Goal: Use online tool/utility: Utilize a website feature to perform a specific function

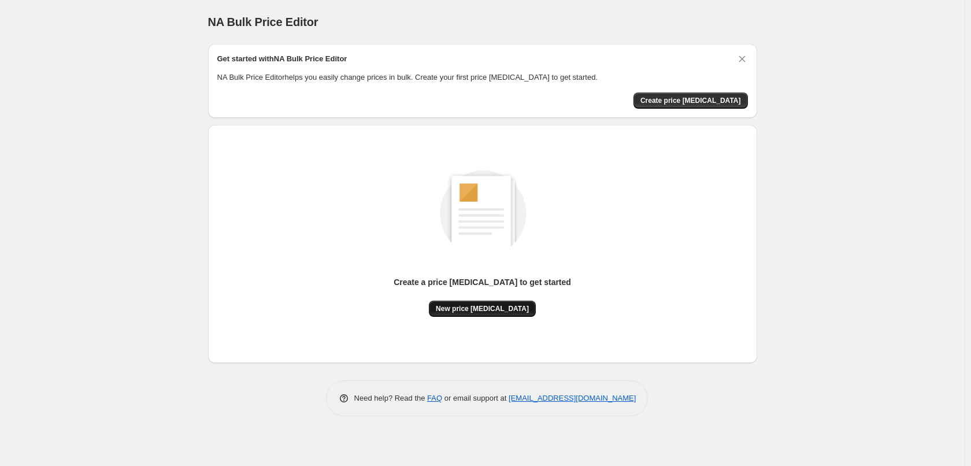
click at [486, 310] on span "New price [MEDICAL_DATA]" at bounding box center [482, 308] width 93 height 9
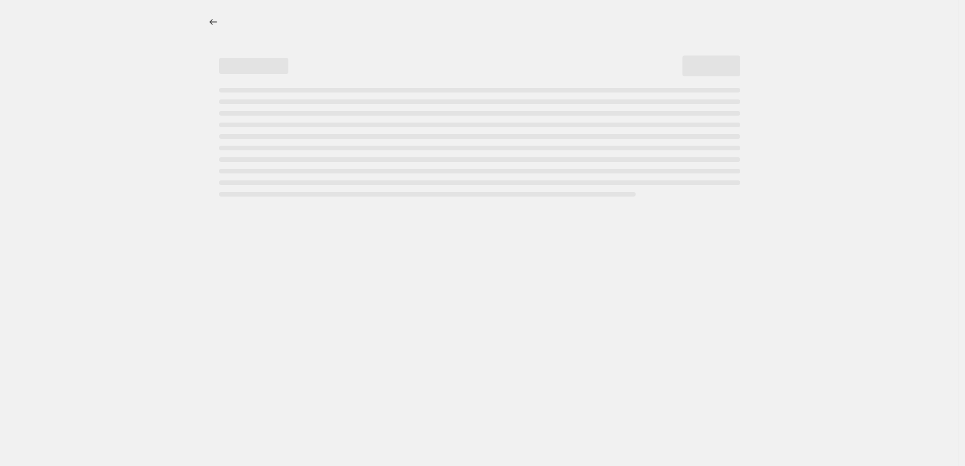
select select "percentage"
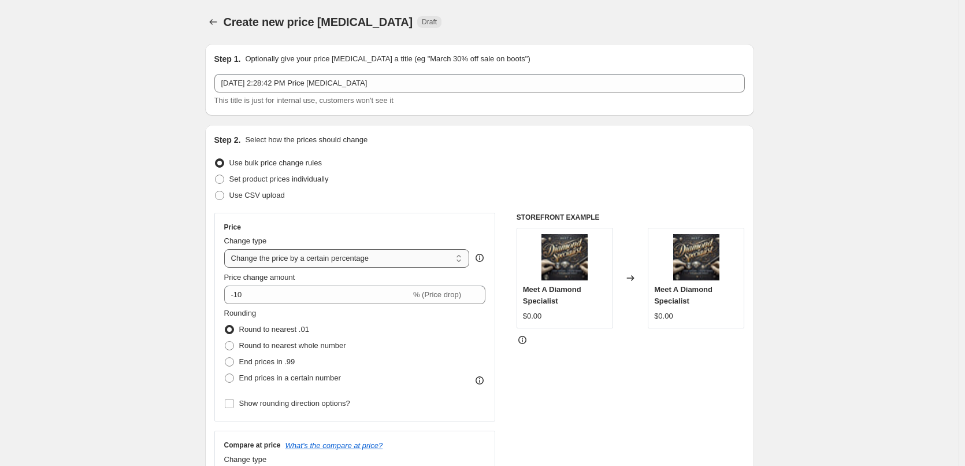
click at [347, 254] on select "Change the price to a certain amount Change the price by a certain amount Chang…" at bounding box center [347, 258] width 246 height 18
click at [226, 249] on select "Change the price to a certain amount Change the price by a certain amount Chang…" at bounding box center [347, 258] width 246 height 18
click at [234, 344] on span at bounding box center [229, 345] width 9 height 9
click at [225, 341] on input "Round to nearest whole number" at bounding box center [225, 341] width 1 height 1
radio input "true"
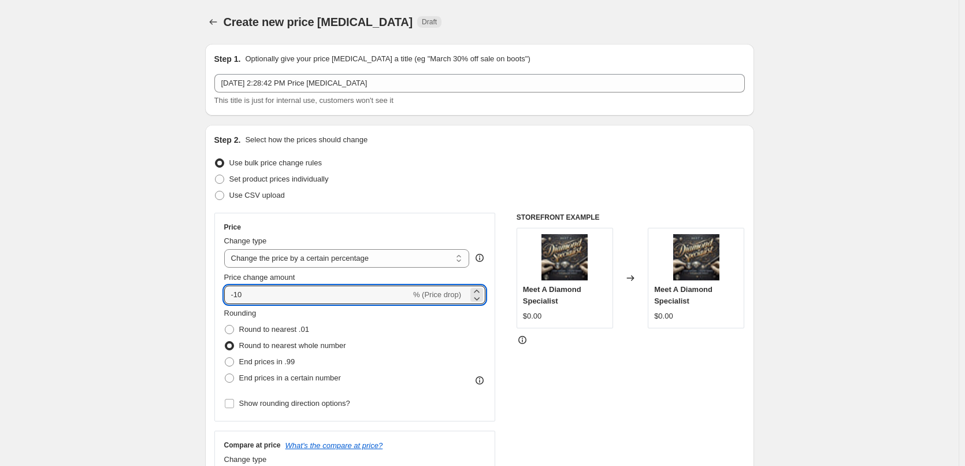
drag, startPoint x: 268, startPoint y: 296, endPoint x: 204, endPoint y: 296, distance: 64.1
click at [482, 287] on icon at bounding box center [477, 291] width 12 height 12
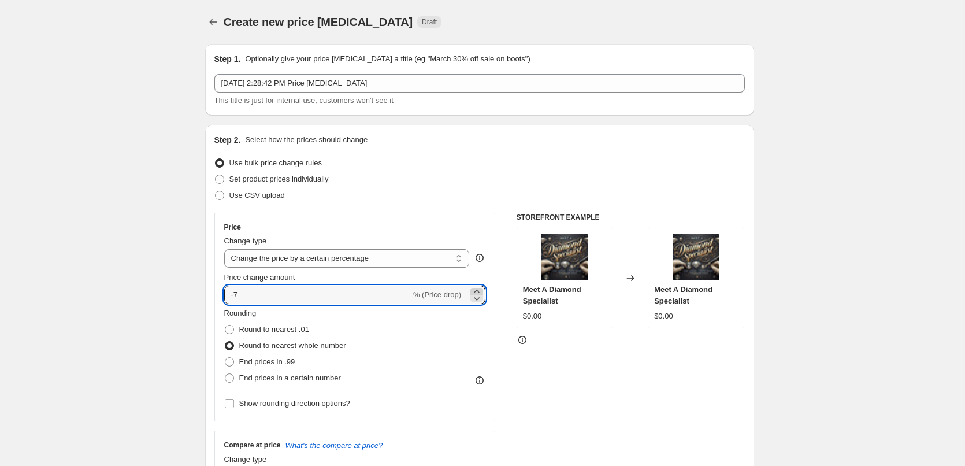
click at [482, 287] on icon at bounding box center [477, 291] width 12 height 12
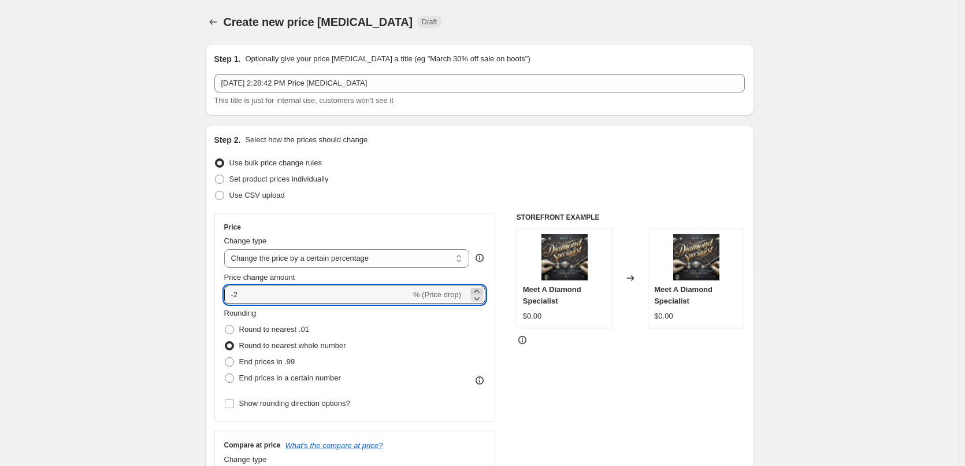
click at [482, 288] on icon at bounding box center [477, 291] width 12 height 12
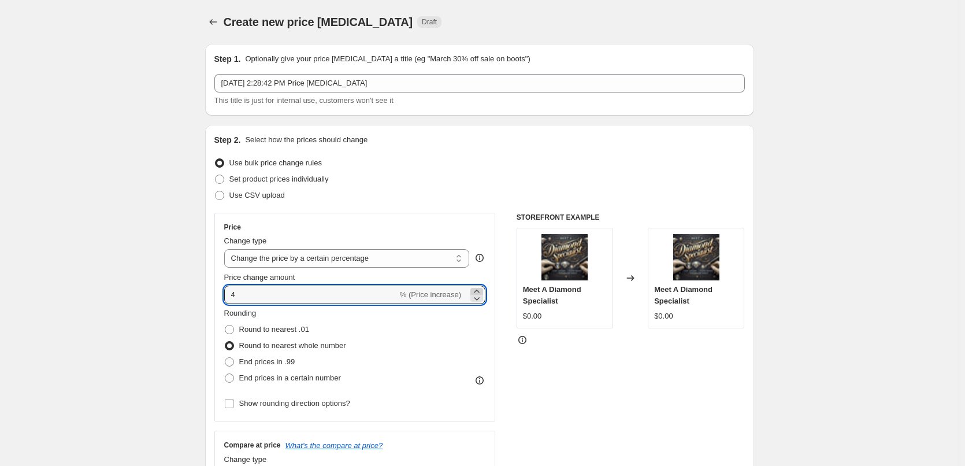
click at [482, 288] on icon at bounding box center [477, 291] width 12 height 12
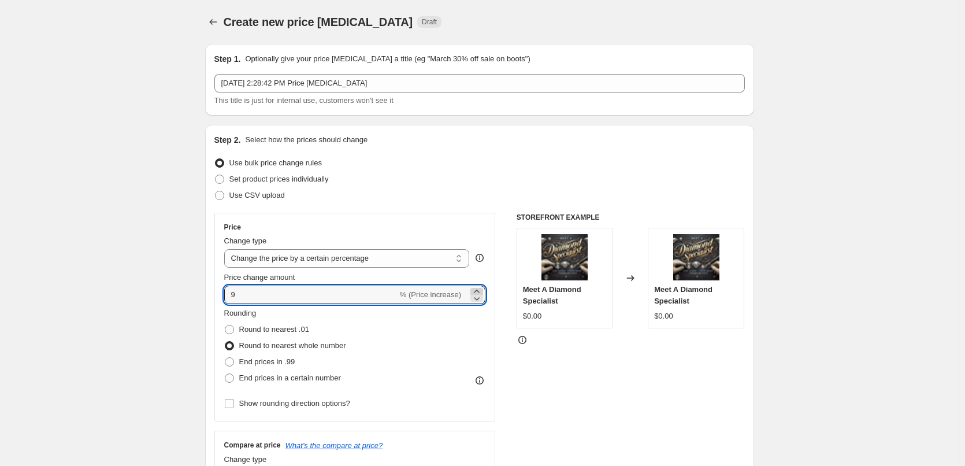
click at [482, 288] on icon at bounding box center [477, 291] width 12 height 12
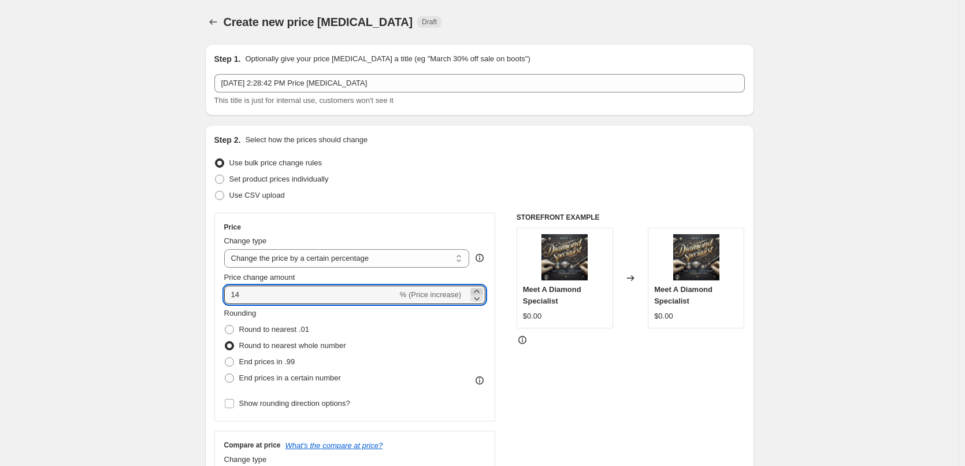
click at [481, 289] on icon at bounding box center [477, 291] width 12 height 12
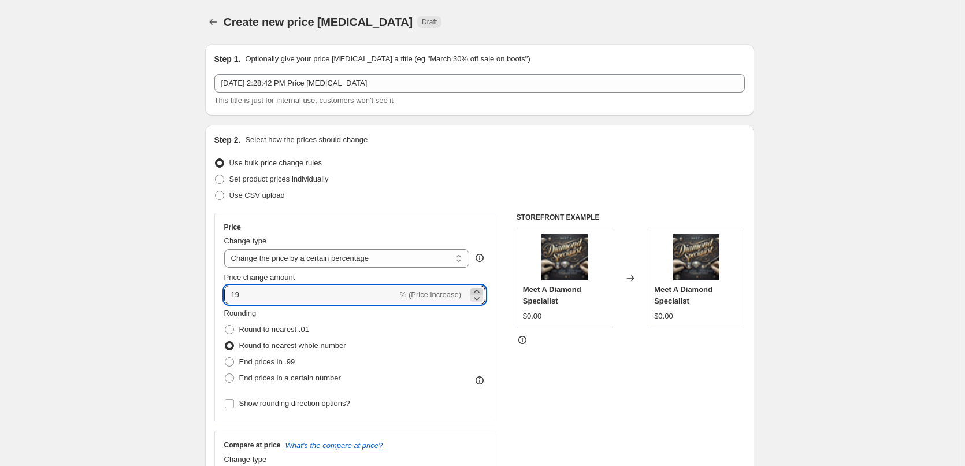
click at [481, 289] on icon at bounding box center [477, 291] width 12 height 12
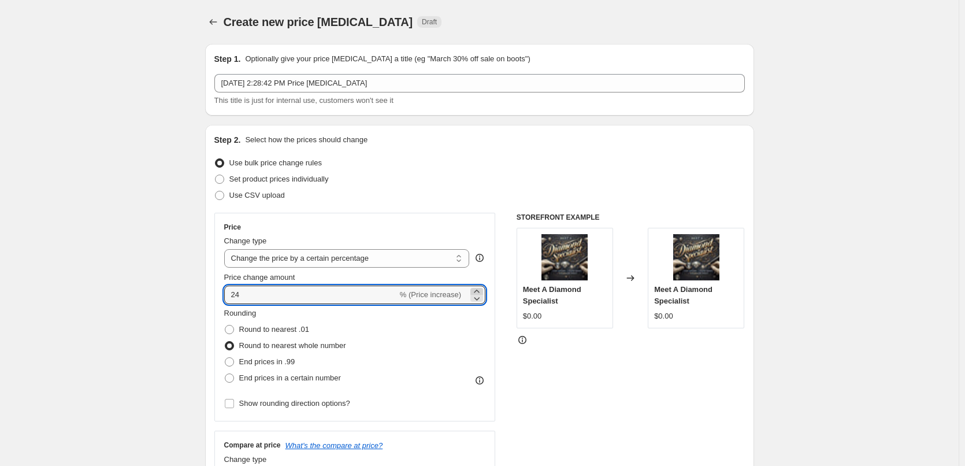
click at [481, 289] on icon at bounding box center [477, 291] width 12 height 12
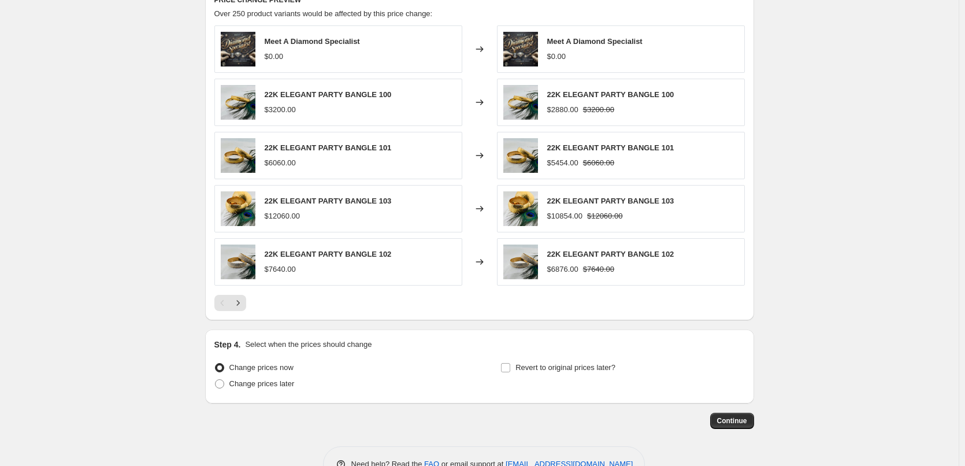
scroll to position [690, 0]
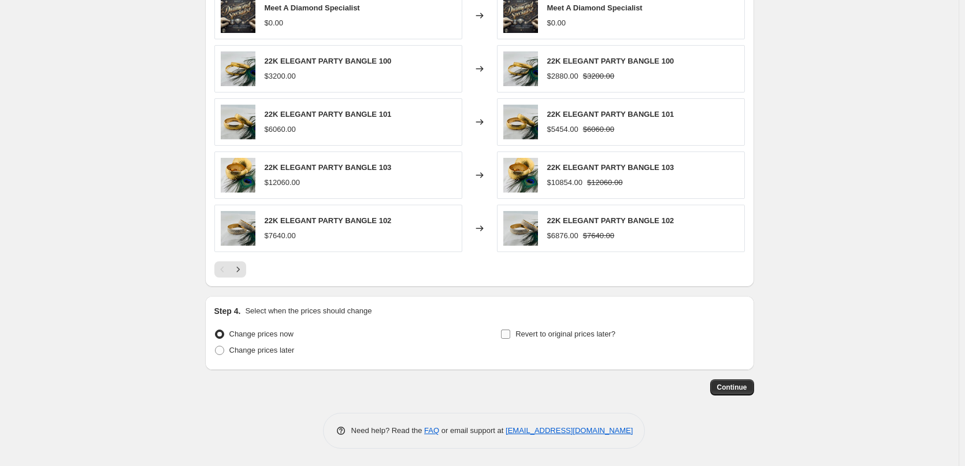
type input "13"
click at [510, 333] on input "Revert to original prices later?" at bounding box center [505, 333] width 9 height 9
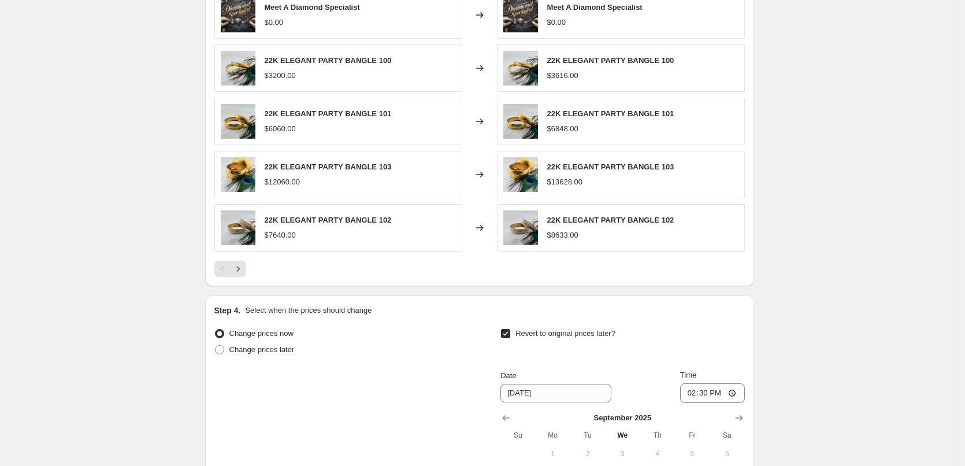
click at [510, 333] on input "Revert to original prices later?" at bounding box center [505, 333] width 9 height 9
checkbox input "false"
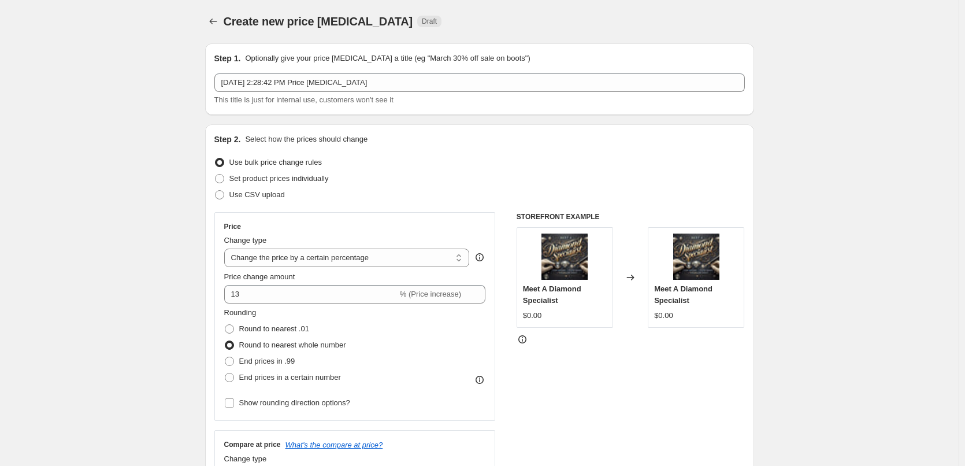
scroll to position [0, 0]
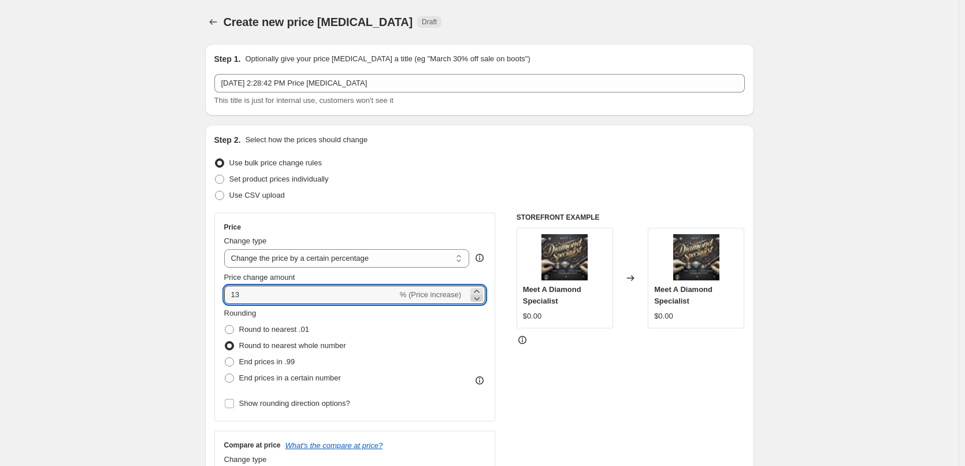
click at [481, 292] on icon at bounding box center [477, 298] width 12 height 12
drag, startPoint x: 339, startPoint y: 291, endPoint x: 210, endPoint y: 291, distance: 128.8
click at [210, 291] on div "Step 2. Select how the prices should change Use bulk price change rules Set pro…" at bounding box center [479, 328] width 549 height 406
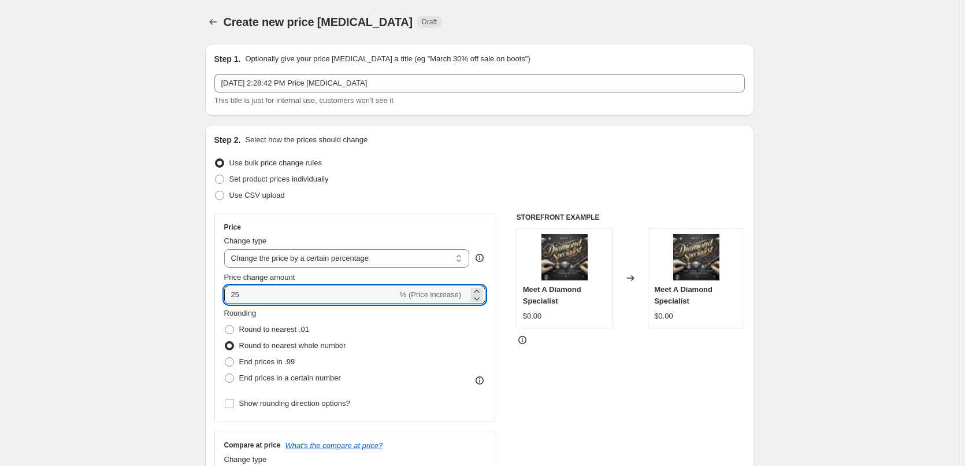
type input "25"
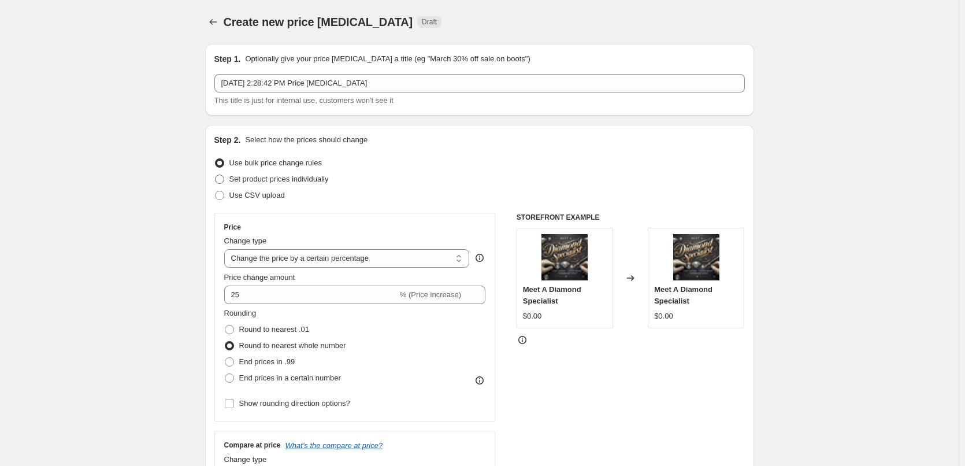
click at [224, 177] on span at bounding box center [219, 178] width 9 height 9
click at [216, 175] on input "Set product prices individually" at bounding box center [215, 174] width 1 height 1
radio input "true"
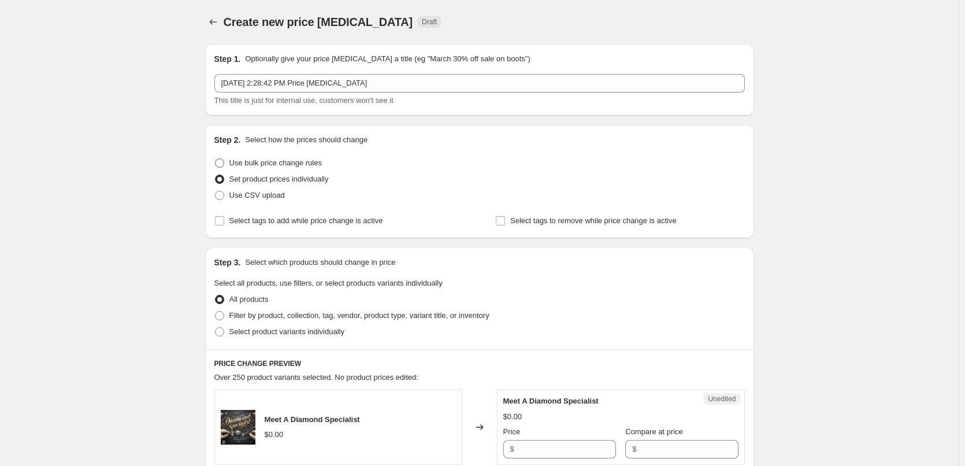
click at [218, 164] on span at bounding box center [219, 162] width 9 height 9
click at [216, 159] on input "Use bulk price change rules" at bounding box center [215, 158] width 1 height 1
radio input "true"
select select "percentage"
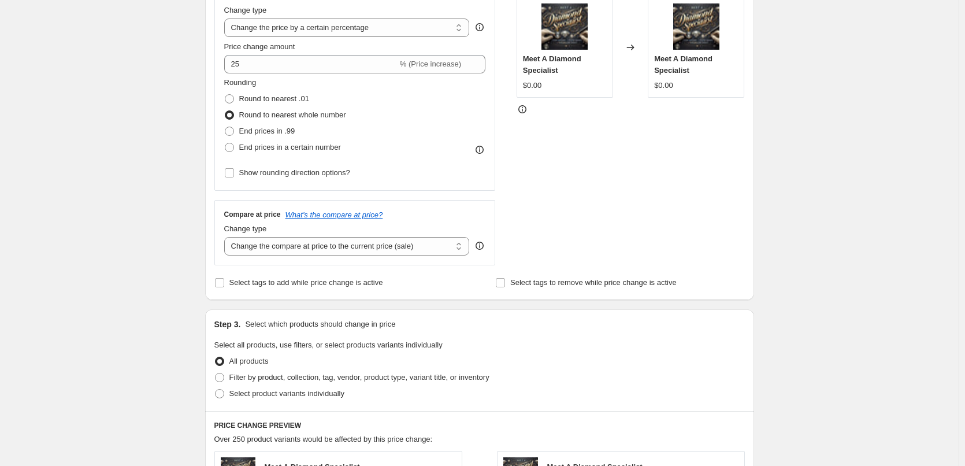
scroll to position [231, 0]
click at [462, 247] on select "Change the compare at price to the current price (sale) Change the compare at p…" at bounding box center [347, 245] width 246 height 18
select select "remove"
click at [226, 236] on select "Change the compare at price to the current price (sale) Change the compare at p…" at bounding box center [347, 245] width 246 height 18
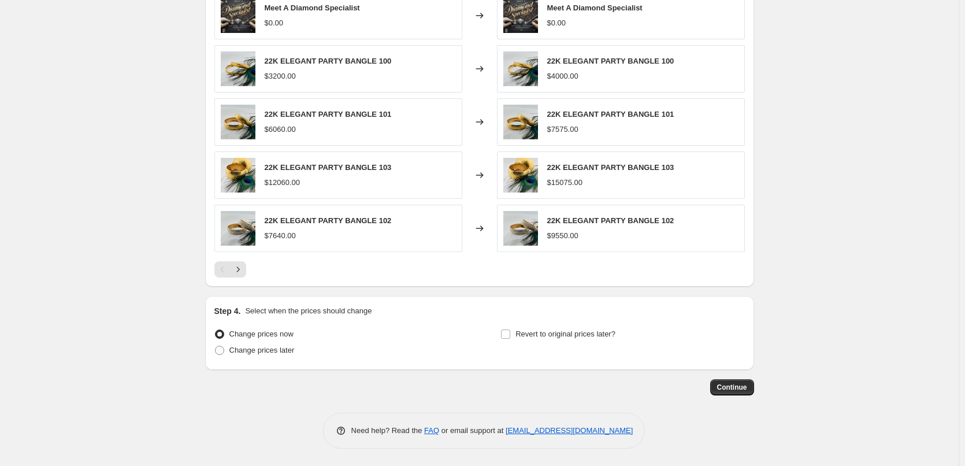
scroll to position [690, 0]
click at [741, 389] on span "Continue" at bounding box center [732, 386] width 30 height 9
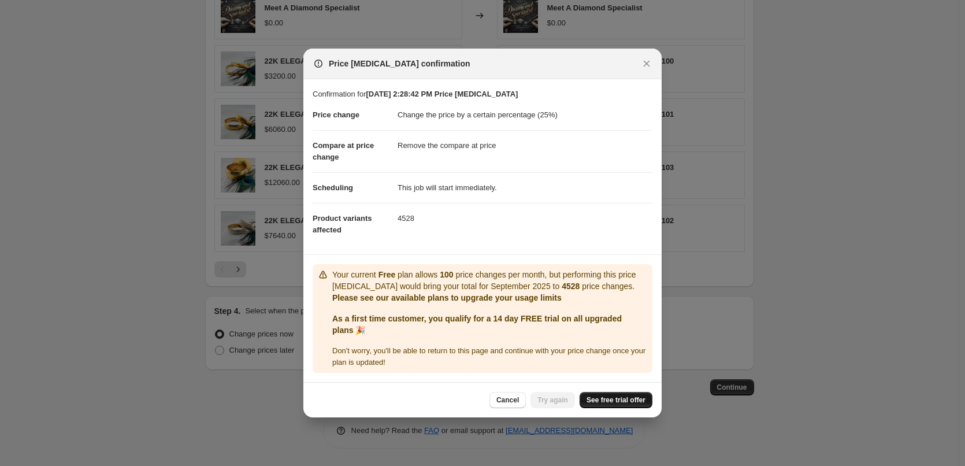
click at [632, 402] on span "See free trial offer" at bounding box center [615, 399] width 59 height 9
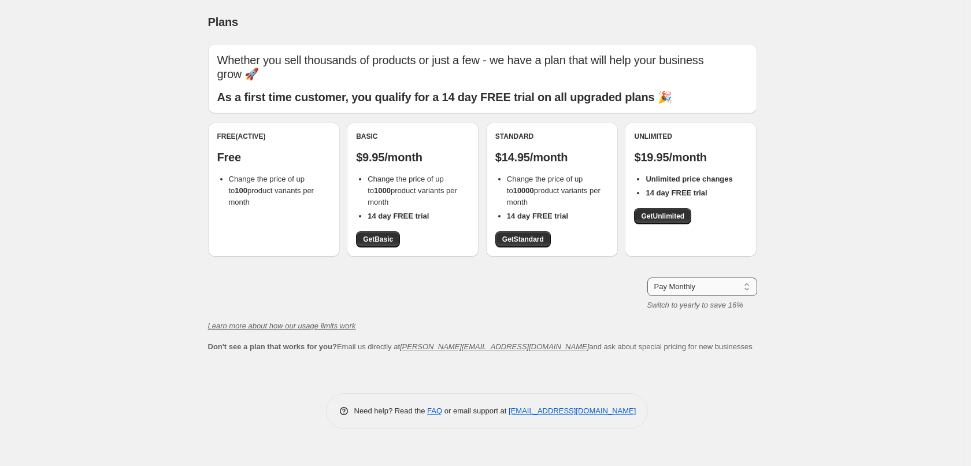
click at [744, 287] on select "Pay Monthly Pay Yearly (Save 16%)" at bounding box center [702, 286] width 110 height 18
click at [797, 249] on div "Plans. This page is ready Plans Whether you sell thousands of products or just …" at bounding box center [482, 233] width 964 height 466
click at [525, 239] on span "Get Standard" at bounding box center [523, 239] width 42 height 9
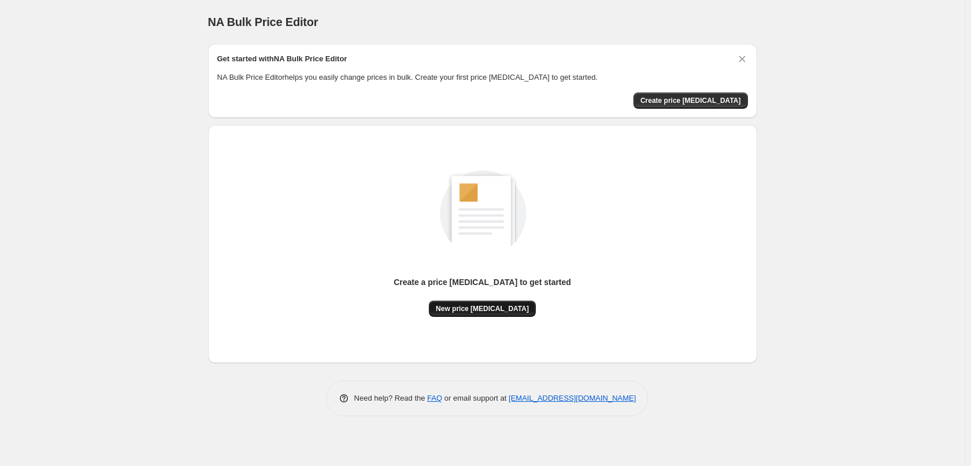
click at [467, 304] on span "New price [MEDICAL_DATA]" at bounding box center [482, 308] width 93 height 9
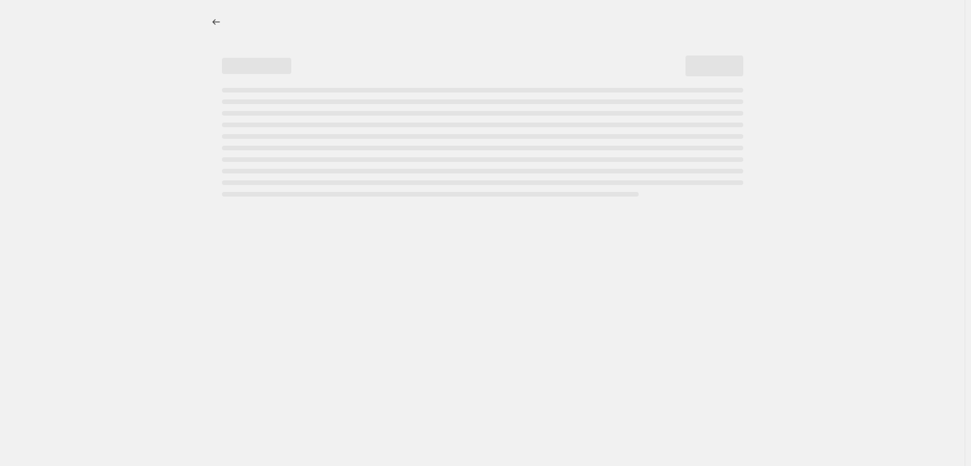
select select "percentage"
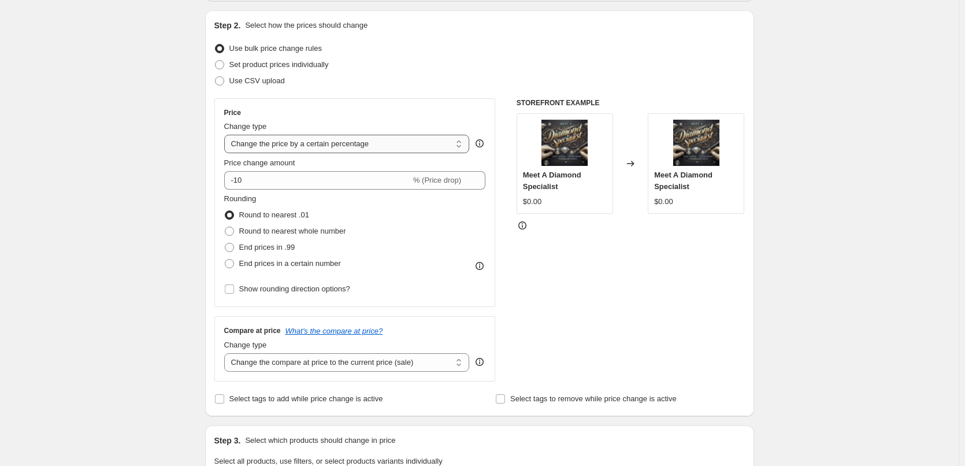
scroll to position [116, 0]
click at [462, 139] on select "Change the price to a certain amount Change the price by a certain amount Chang…" at bounding box center [347, 142] width 246 height 18
click at [226, 133] on select "Change the price to a certain amount Change the price by a certain amount Chang…" at bounding box center [347, 142] width 246 height 18
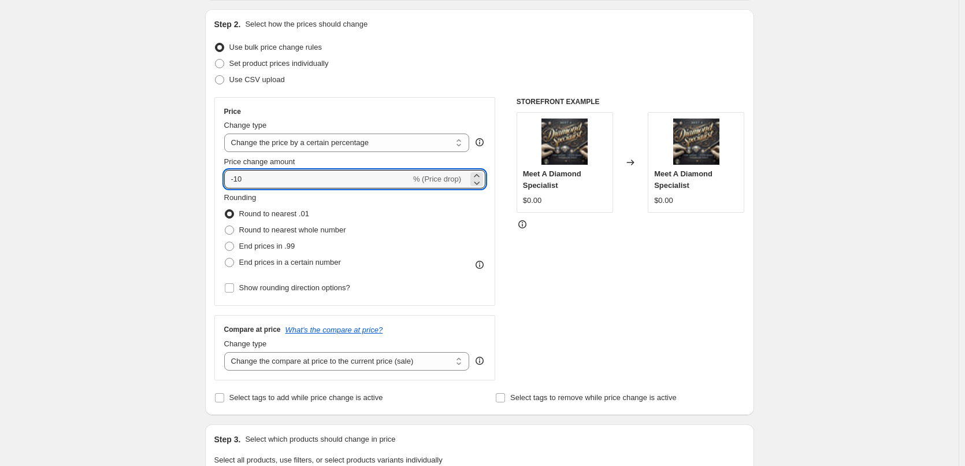
drag, startPoint x: 265, startPoint y: 183, endPoint x: 210, endPoint y: 178, distance: 55.7
click at [210, 178] on div "Step 2. Select how the prices should change Use bulk price change rules Set pro…" at bounding box center [479, 212] width 549 height 406
type input "25"
click at [745, 287] on div "STOREFRONT EXAMPLE Meet A Diamond Specialist $0.00 Changed to Meet A Diamond Sp…" at bounding box center [631, 238] width 228 height 283
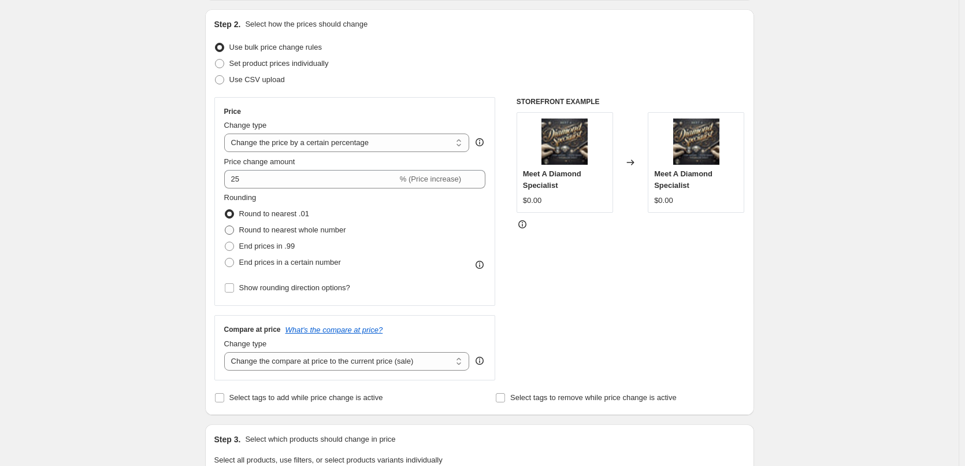
click at [234, 228] on span at bounding box center [229, 229] width 9 height 9
click at [225, 226] on input "Round to nearest whole number" at bounding box center [225, 225] width 1 height 1
radio input "true"
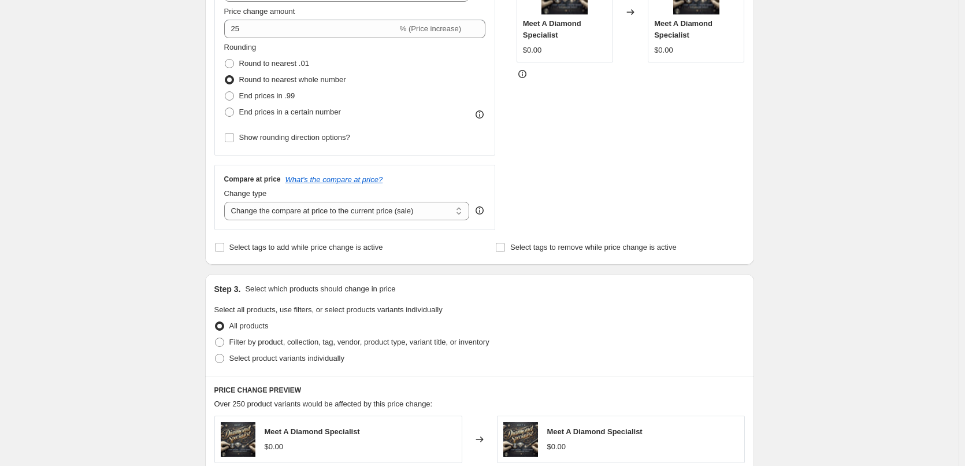
scroll to position [289, 0]
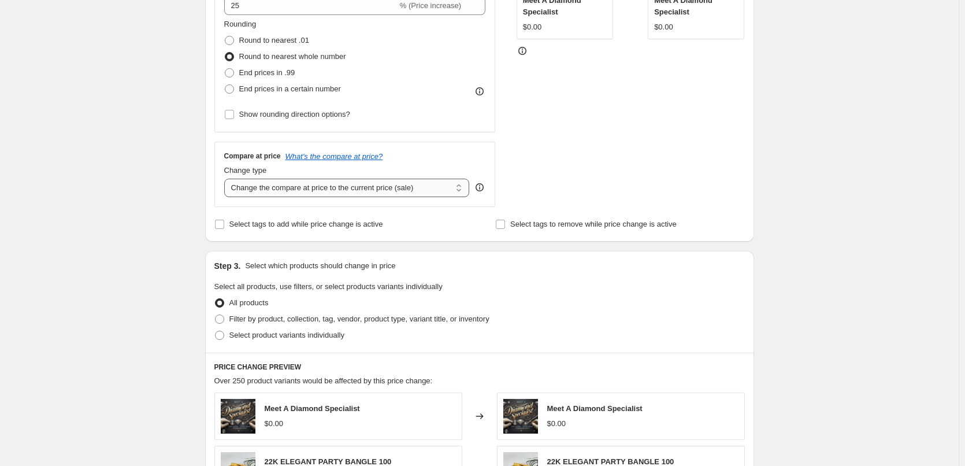
click at [463, 188] on select "Change the compare at price to the current price (sale) Change the compare at p…" at bounding box center [347, 188] width 246 height 18
select select "no_change"
click at [226, 179] on select "Change the compare at price to the current price (sale) Change the compare at p…" at bounding box center [347, 188] width 246 height 18
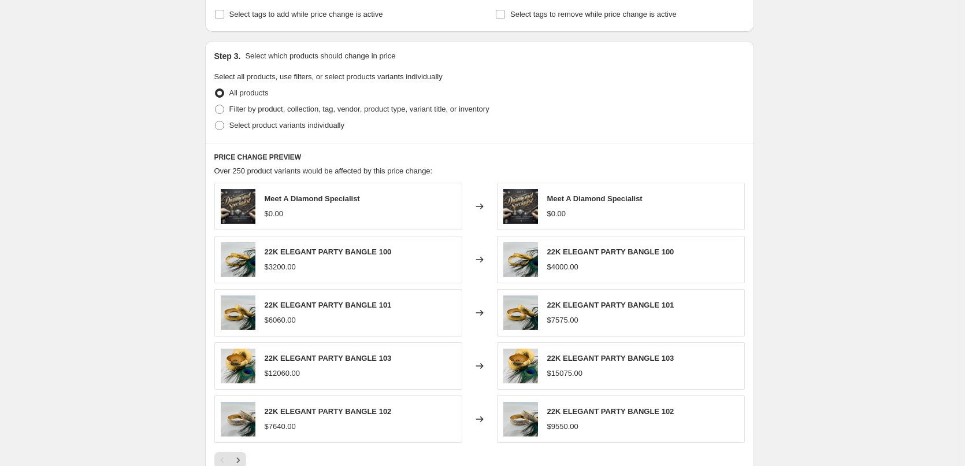
scroll to position [690, 0]
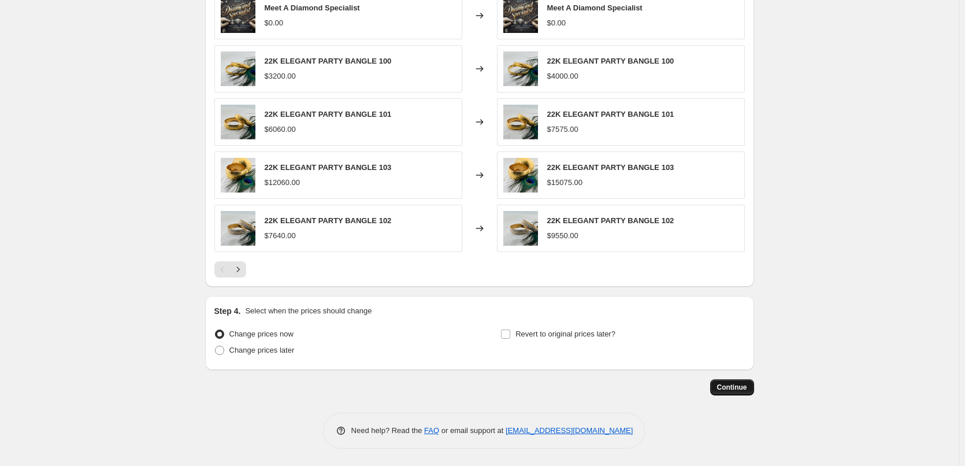
click at [738, 388] on span "Continue" at bounding box center [732, 386] width 30 height 9
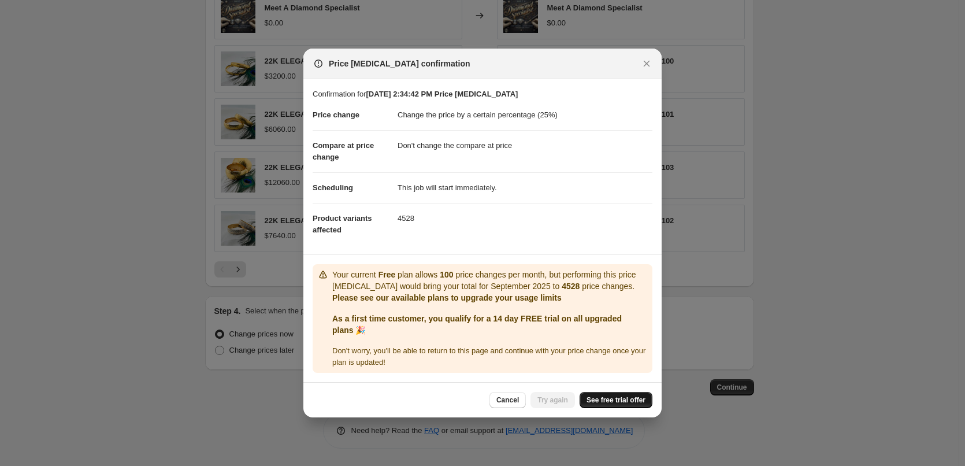
click at [606, 402] on span "See free trial offer" at bounding box center [615, 399] width 59 height 9
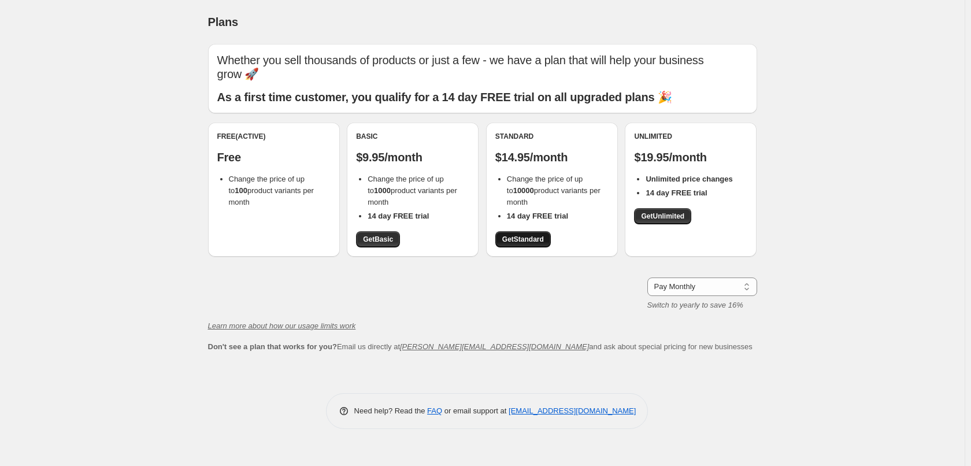
click at [534, 242] on span "Get Standard" at bounding box center [523, 239] width 42 height 9
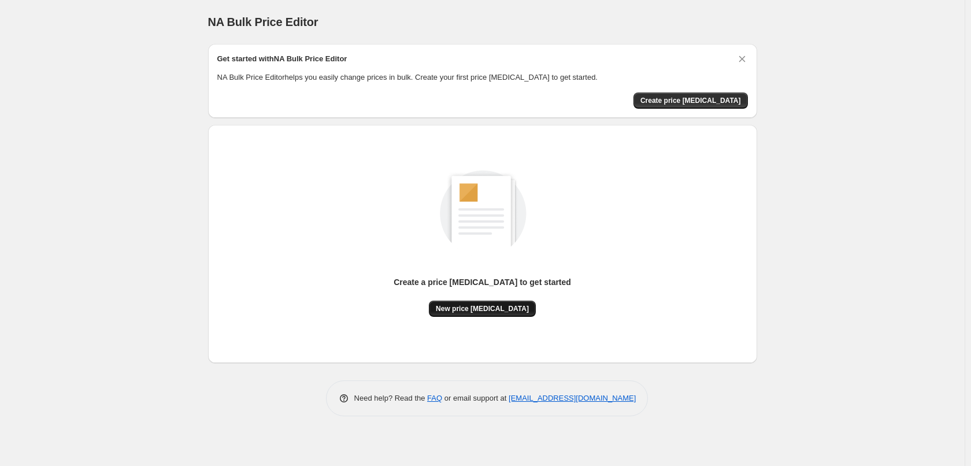
click at [495, 305] on span "New price [MEDICAL_DATA]" at bounding box center [482, 308] width 93 height 9
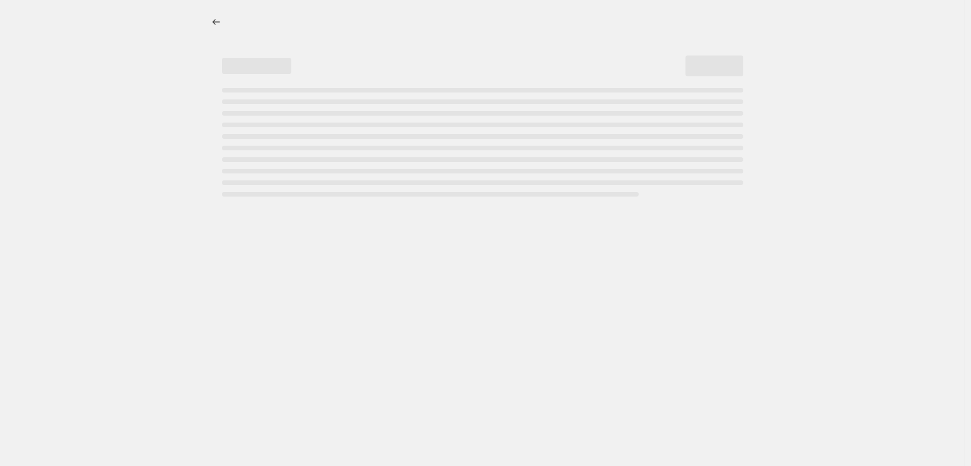
select select "percentage"
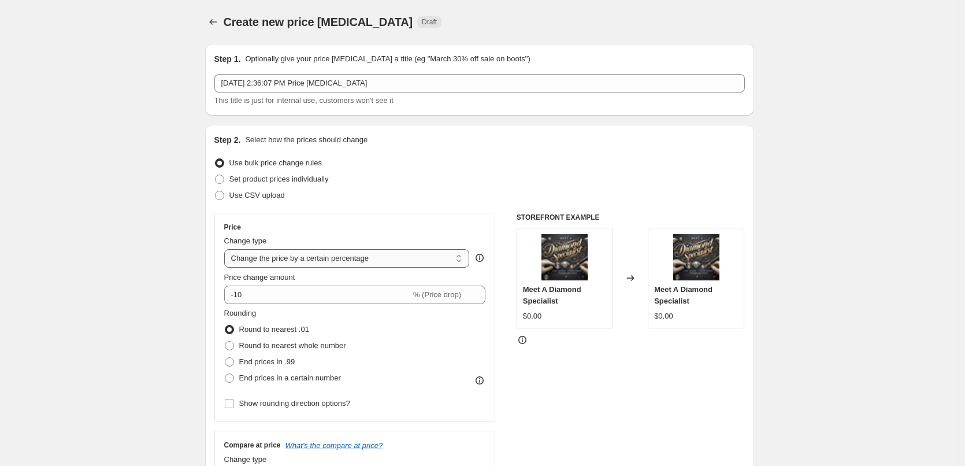
click at [404, 254] on select "Change the price to a certain amount Change the price by a certain amount Chang…" at bounding box center [347, 258] width 246 height 18
click at [226, 249] on select "Change the price to a certain amount Change the price by a certain amount Chang…" at bounding box center [347, 258] width 246 height 18
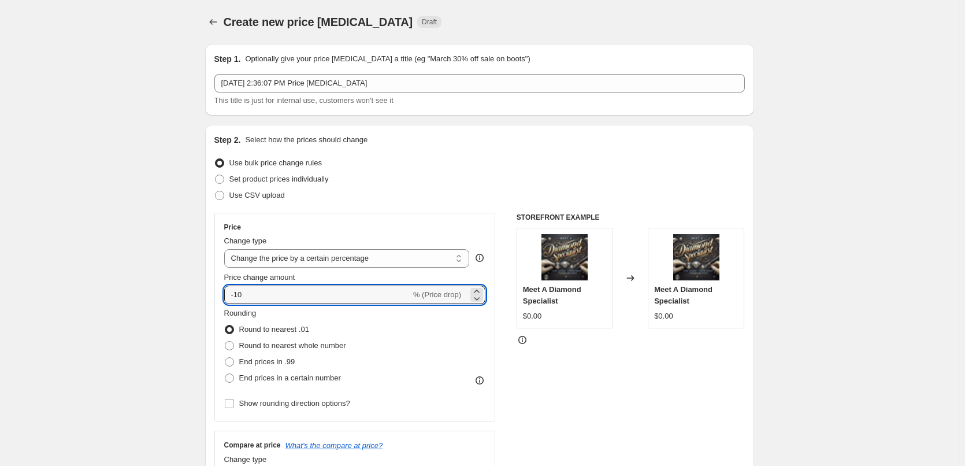
drag, startPoint x: 269, startPoint y: 297, endPoint x: 222, endPoint y: 297, distance: 46.8
click at [222, 297] on div "Price Change type Change the price to a certain amount Change the price by a ce…" at bounding box center [354, 317] width 281 height 209
type input "25"
click at [232, 346] on span at bounding box center [229, 345] width 9 height 9
click at [225, 341] on input "Round to nearest whole number" at bounding box center [225, 341] width 1 height 1
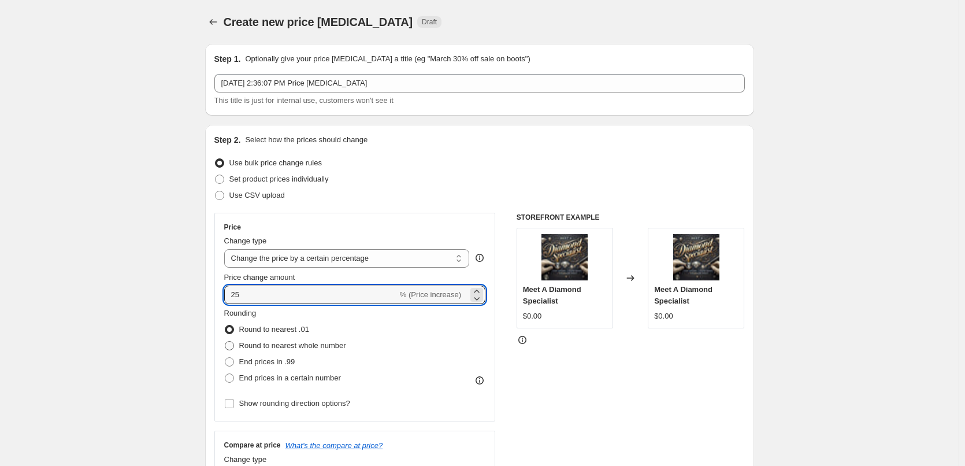
radio input "true"
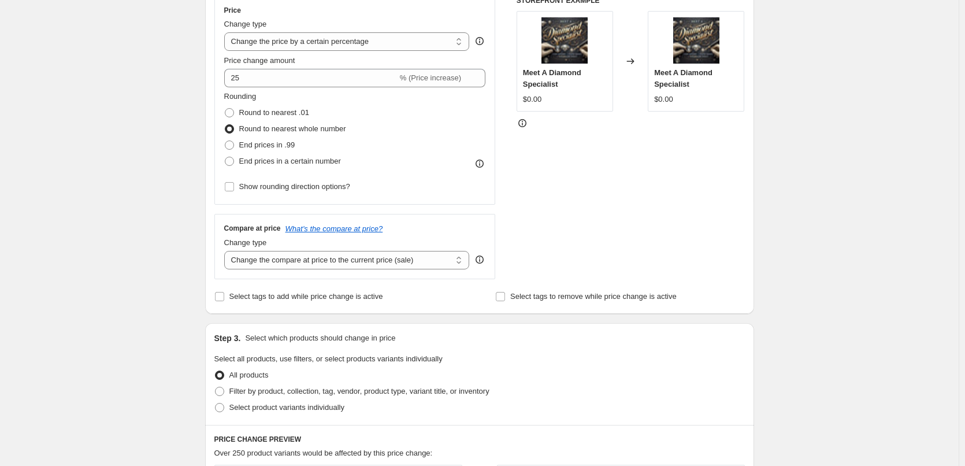
scroll to position [231, 0]
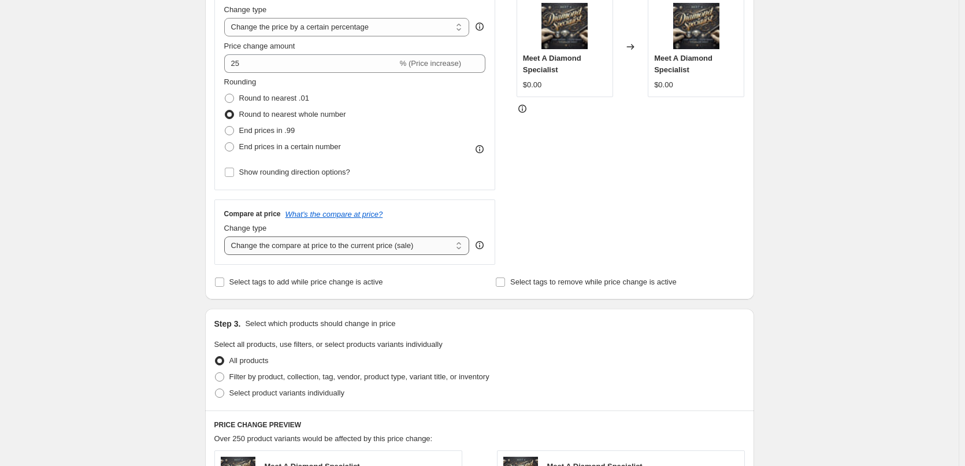
click at [286, 243] on select "Change the compare at price to the current price (sale) Change the compare at p…" at bounding box center [347, 245] width 246 height 18
select select "no_change"
click at [226, 236] on select "Change the compare at price to the current price (sale) Change the compare at p…" at bounding box center [347, 245] width 246 height 18
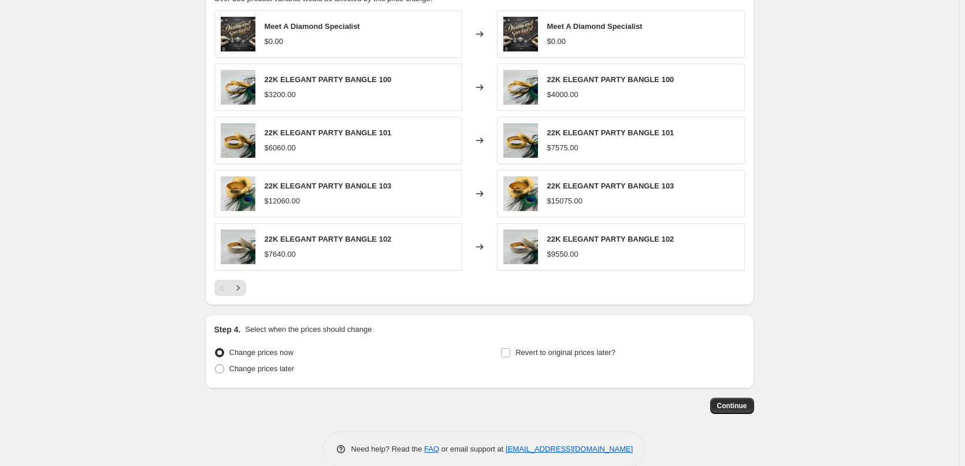
scroll to position [690, 0]
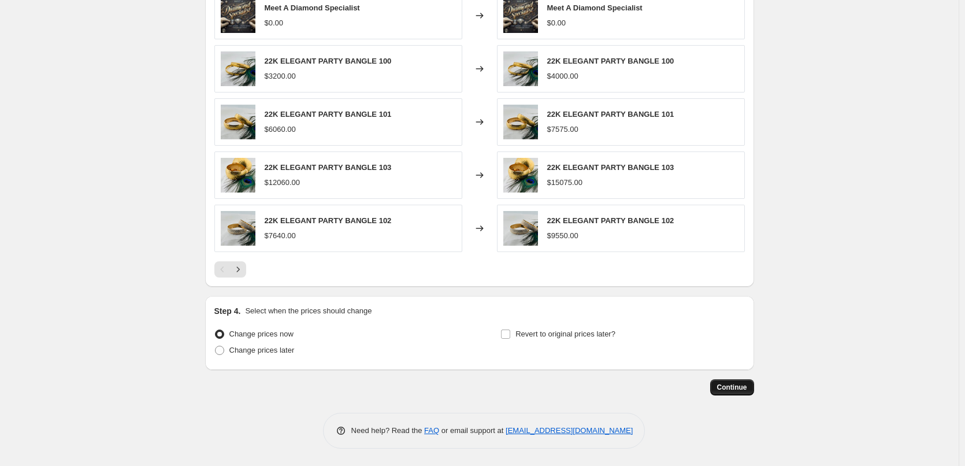
click at [735, 389] on span "Continue" at bounding box center [732, 386] width 30 height 9
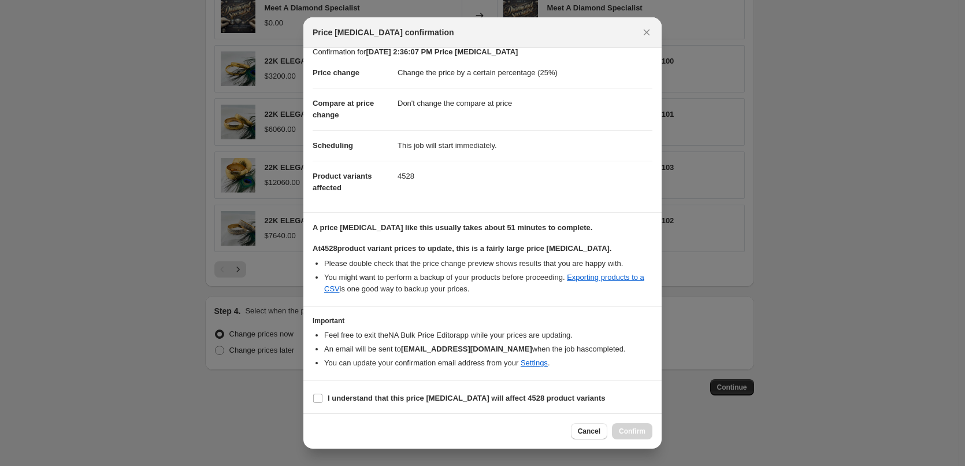
scroll to position [13, 0]
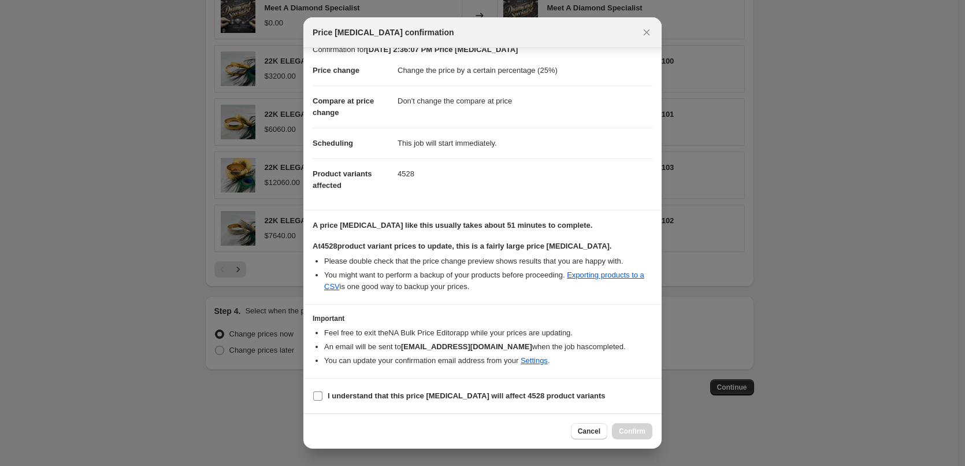
click at [317, 395] on input "I understand that this price [MEDICAL_DATA] will affect 4528 product variants" at bounding box center [317, 395] width 9 height 9
checkbox input "true"
click at [638, 434] on span "Confirm" at bounding box center [632, 430] width 27 height 9
